Goal: Task Accomplishment & Management: Manage account settings

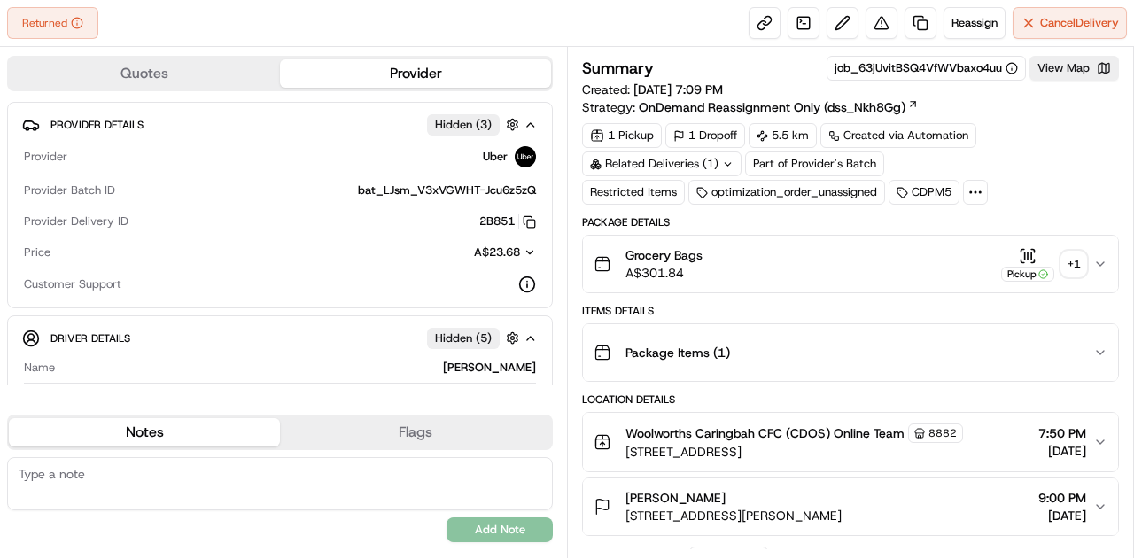
click at [1074, 263] on div "+ 1" at bounding box center [1073, 264] width 25 height 25
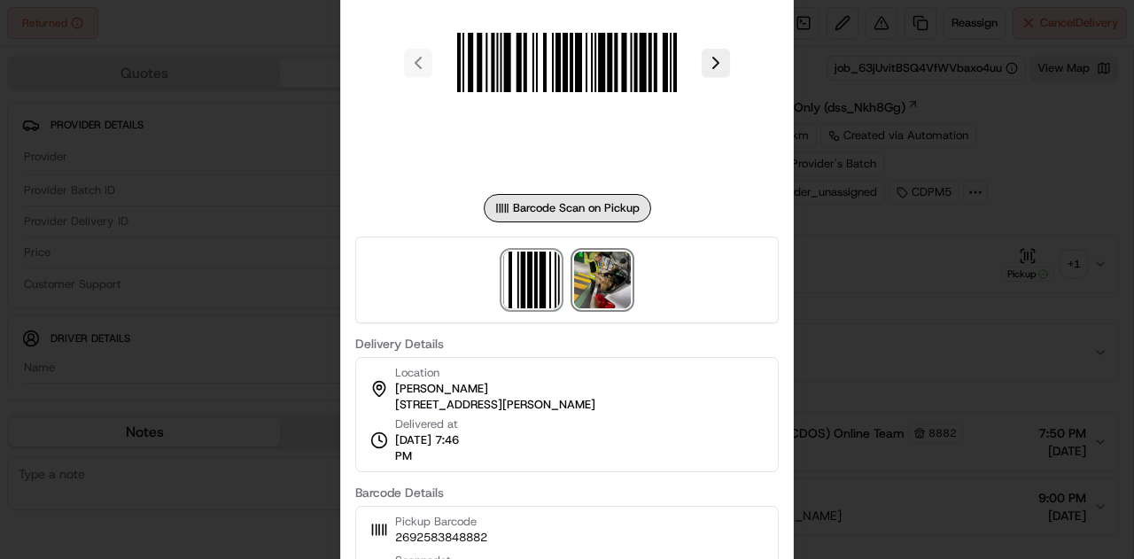
click at [599, 280] on img at bounding box center [602, 280] width 57 height 57
click at [840, 315] on div at bounding box center [567, 279] width 1134 height 559
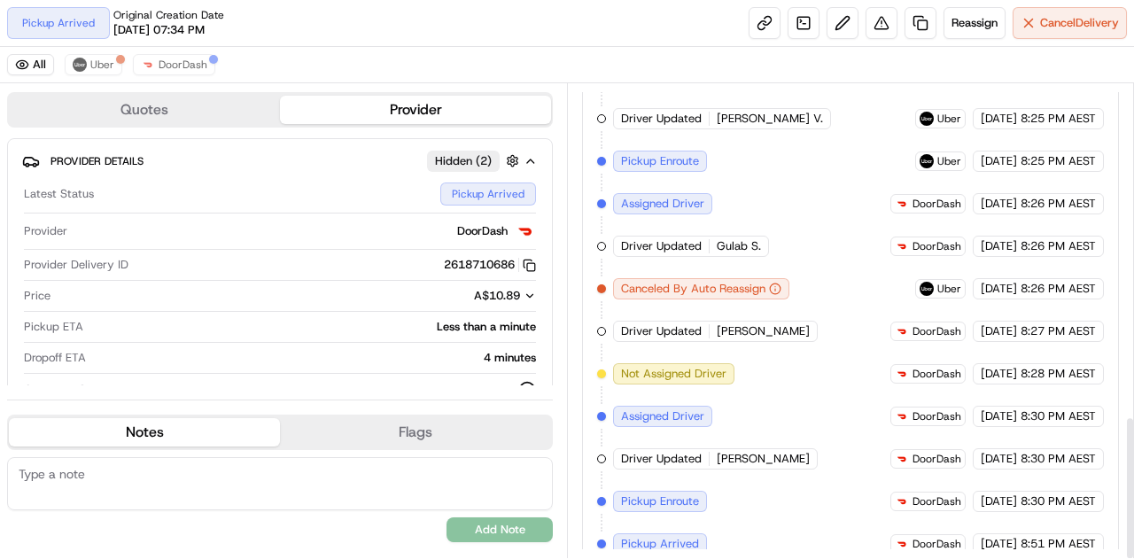
scroll to position [389, 0]
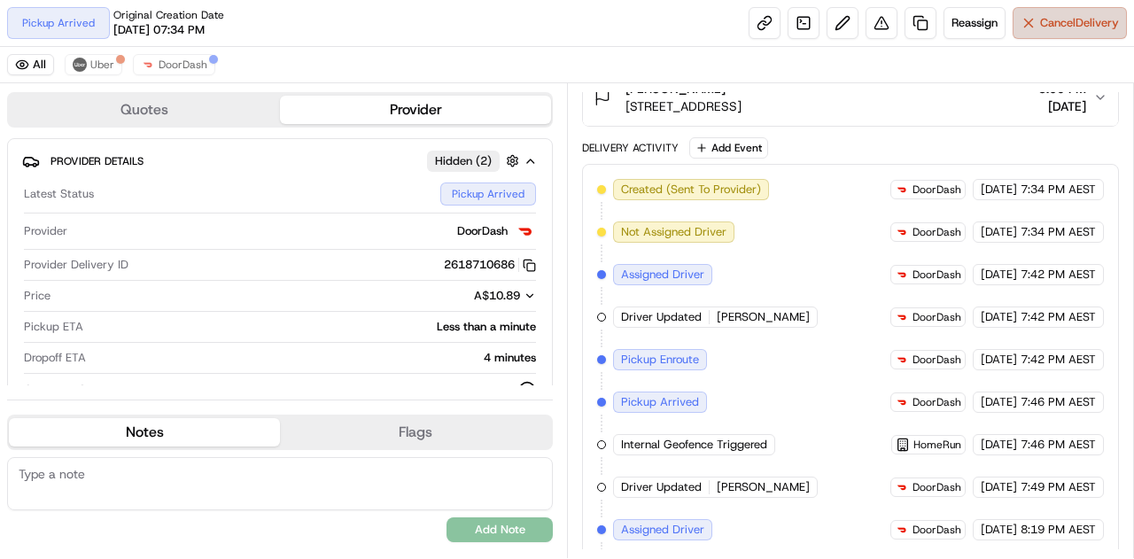
click at [1057, 24] on span "Cancel Delivery" at bounding box center [1079, 23] width 79 height 16
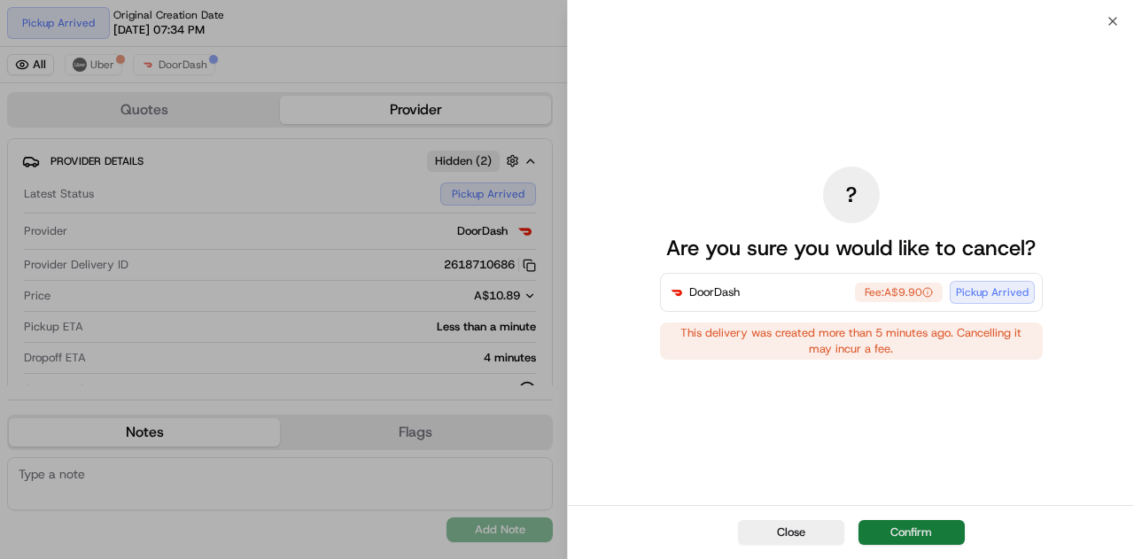
click at [918, 531] on button "Confirm" at bounding box center [911, 532] width 106 height 25
